Goal: Task Accomplishment & Management: Use online tool/utility

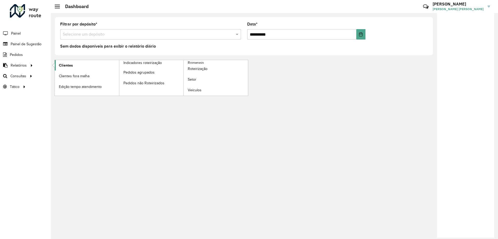
click at [66, 67] on span "Clientes" at bounding box center [66, 65] width 14 height 5
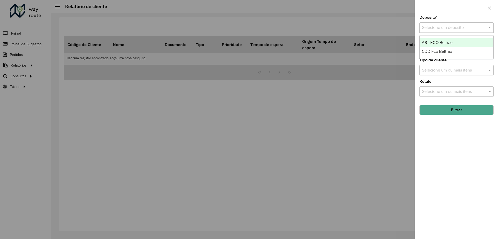
click at [432, 29] on input "text" at bounding box center [451, 28] width 59 height 6
click at [427, 50] on span "CDD Fco Beltrao" at bounding box center [437, 51] width 30 height 4
click at [450, 111] on button "Filtrar" at bounding box center [457, 110] width 74 height 10
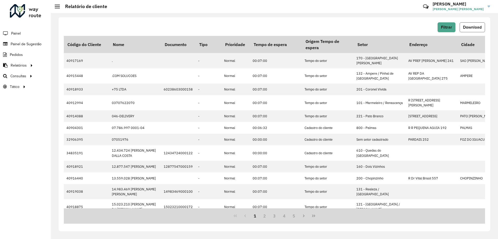
click at [465, 28] on span "Download" at bounding box center [472, 27] width 19 height 4
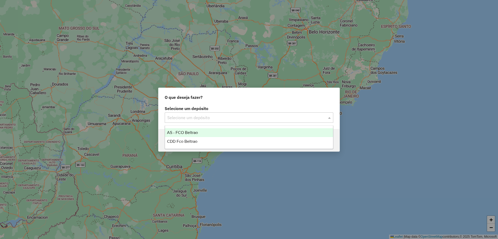
click at [231, 112] on input "text" at bounding box center [243, 117] width 153 height 6
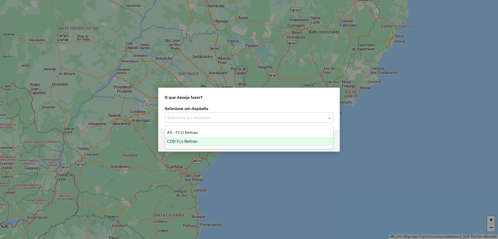
click at [187, 112] on span "CDD Fco Beltrao" at bounding box center [182, 141] width 30 height 4
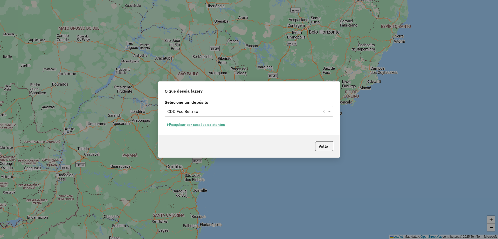
click at [213, 112] on button "Pesquisar por sessões existentes" at bounding box center [196, 124] width 63 height 8
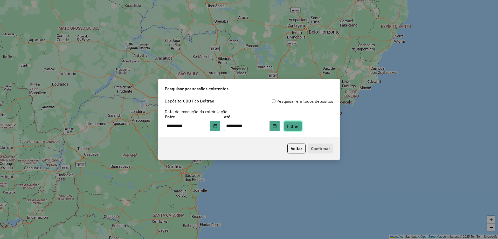
click at [265, 112] on button "Filtrar" at bounding box center [293, 126] width 18 height 10
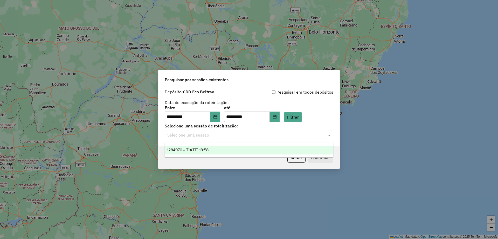
click at [248, 112] on input "text" at bounding box center [243, 135] width 153 height 6
click at [265, 112] on div "1284970 - 29/09/2025 18:58" at bounding box center [249, 149] width 168 height 9
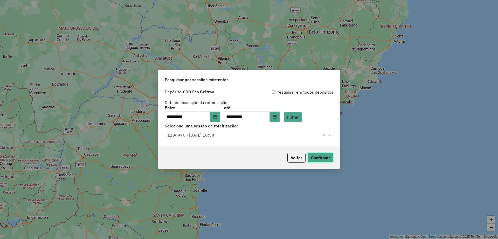
click at [265, 112] on button "Confirmar" at bounding box center [321, 157] width 26 height 10
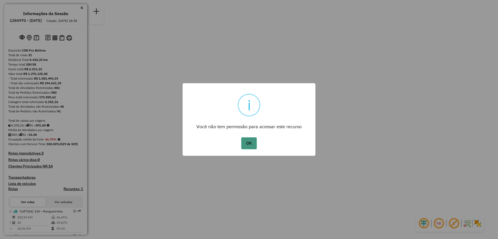
click at [255, 139] on button "OK" at bounding box center [248, 143] width 15 height 12
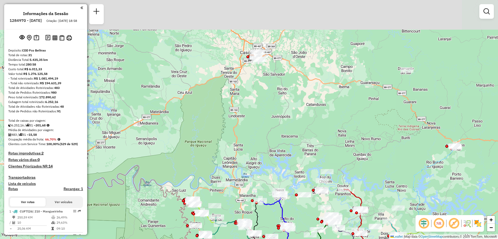
drag, startPoint x: 226, startPoint y: 90, endPoint x: 274, endPoint y: 155, distance: 80.8
click at [274, 156] on div "Janela de atendimento Grade de atendimento Capacidade Transportadoras Veículos …" at bounding box center [249, 119] width 498 height 239
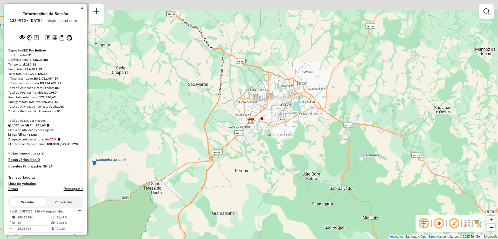
drag, startPoint x: 304, startPoint y: 74, endPoint x: 294, endPoint y: 96, distance: 23.9
click at [294, 96] on div "Janela de atendimento Grade de atendimento Capacidade Transportadoras Veículos …" at bounding box center [249, 119] width 498 height 239
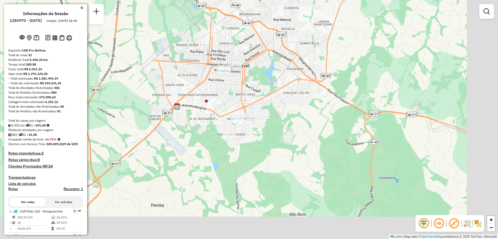
drag, startPoint x: 259, startPoint y: 98, endPoint x: 212, endPoint y: 36, distance: 77.7
click at [212, 36] on div "Janela de atendimento Grade de atendimento Capacidade Transportadoras Veículos …" at bounding box center [249, 119] width 498 height 239
